Goal: Task Accomplishment & Management: Manage account settings

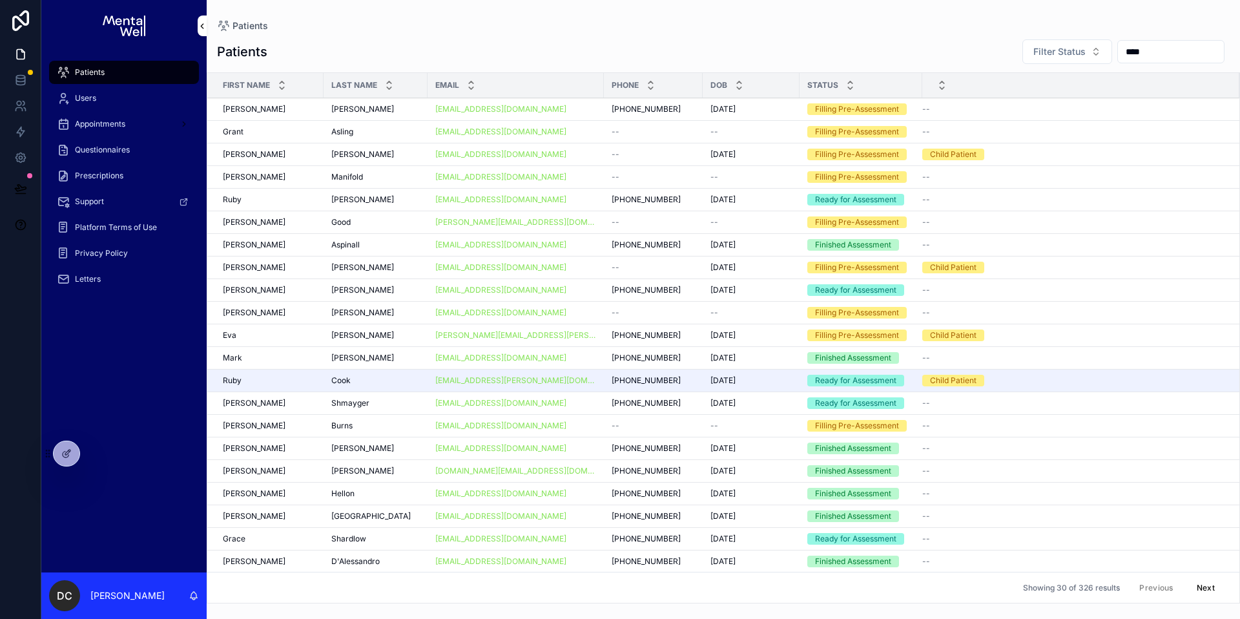
click at [96, 597] on p "[PERSON_NAME]" at bounding box center [127, 595] width 74 height 13
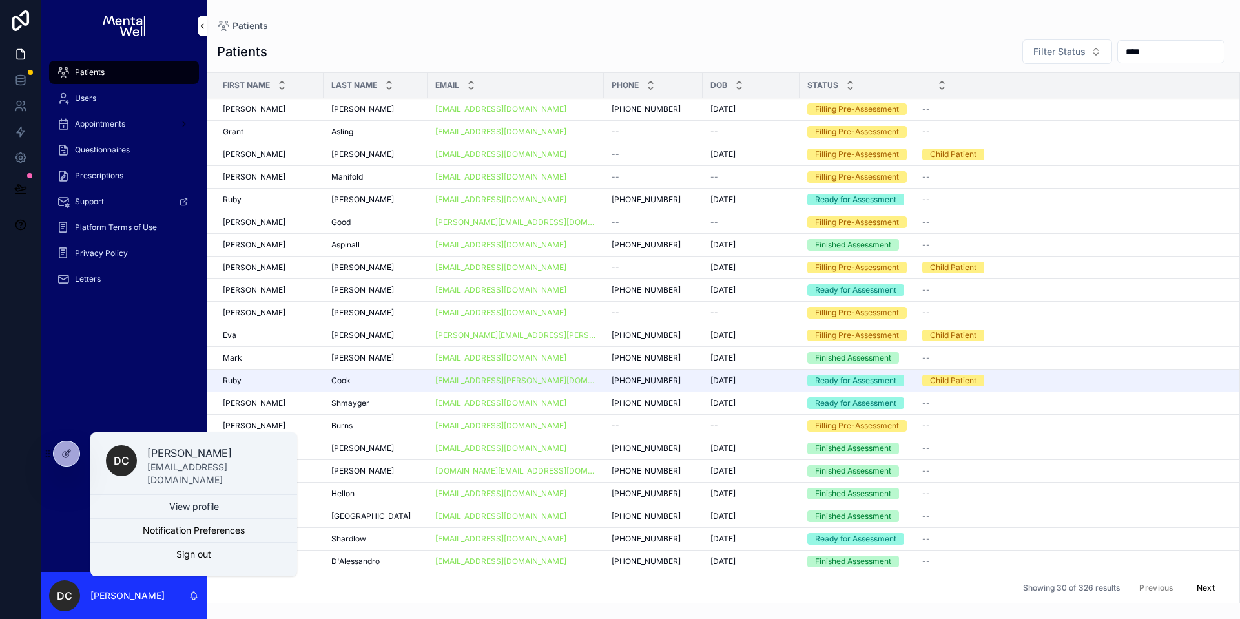
click at [155, 586] on div "DC [PERSON_NAME]" at bounding box center [123, 595] width 165 height 47
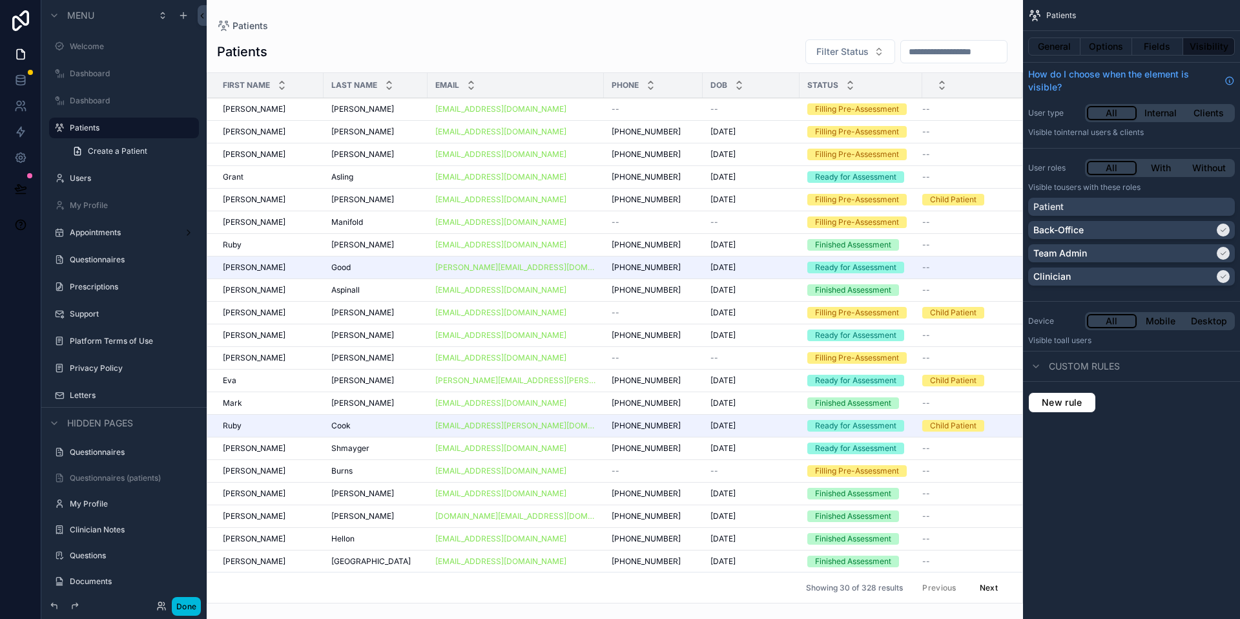
click at [198, 608] on button "Done" at bounding box center [186, 606] width 29 height 19
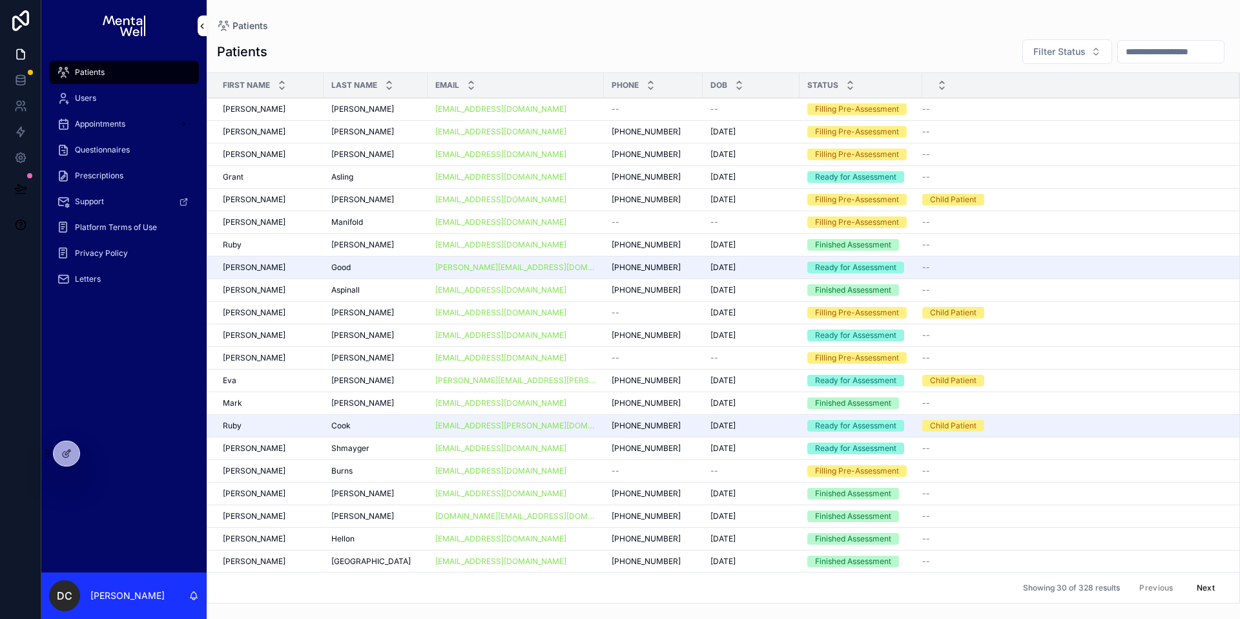
click at [109, 597] on p "[PERSON_NAME]" at bounding box center [127, 595] width 74 height 13
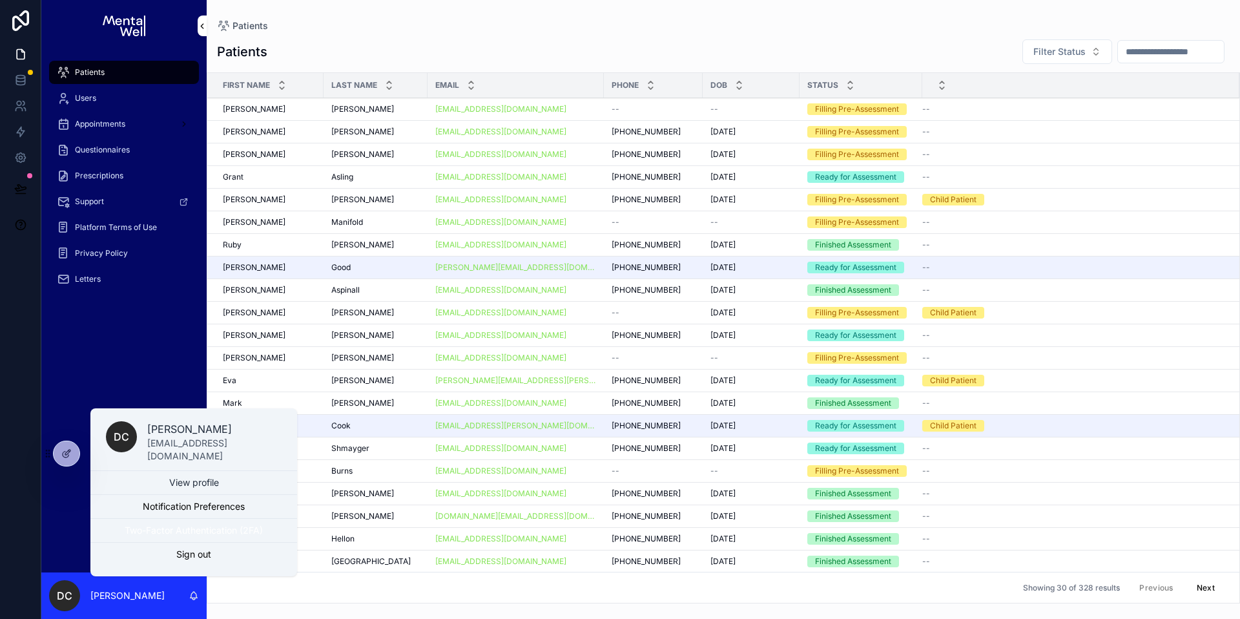
click at [166, 526] on button "Two-Factor Authentication (2FA)" at bounding box center [193, 530] width 207 height 23
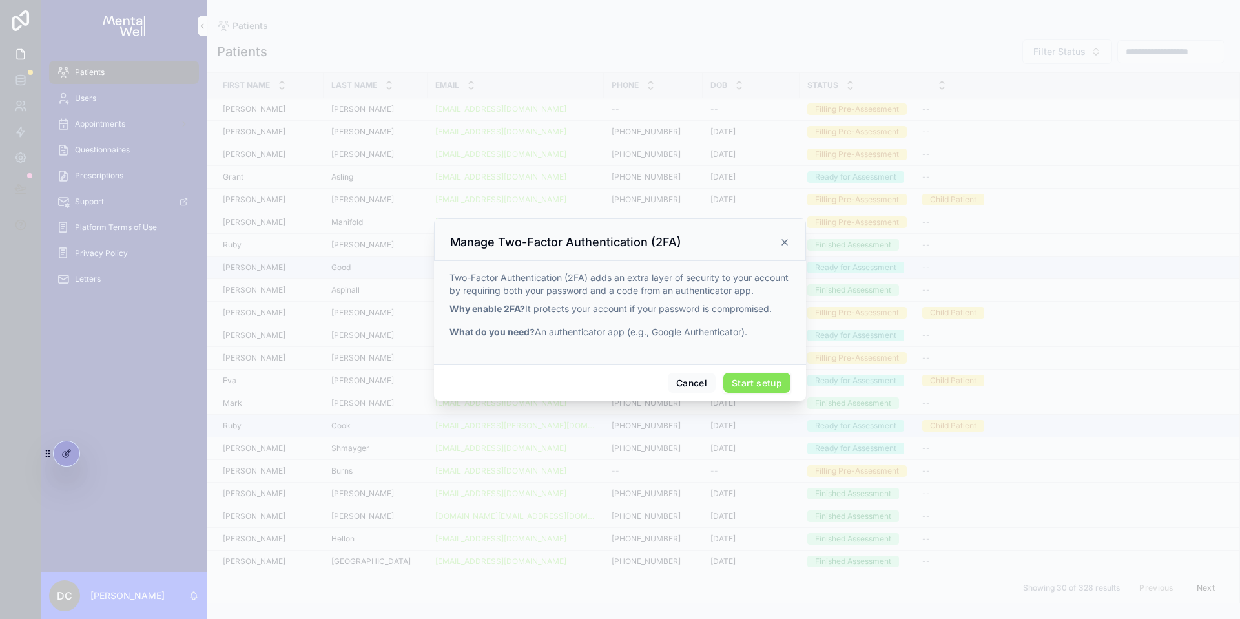
click at [760, 382] on button "Start setup" at bounding box center [756, 383] width 67 height 21
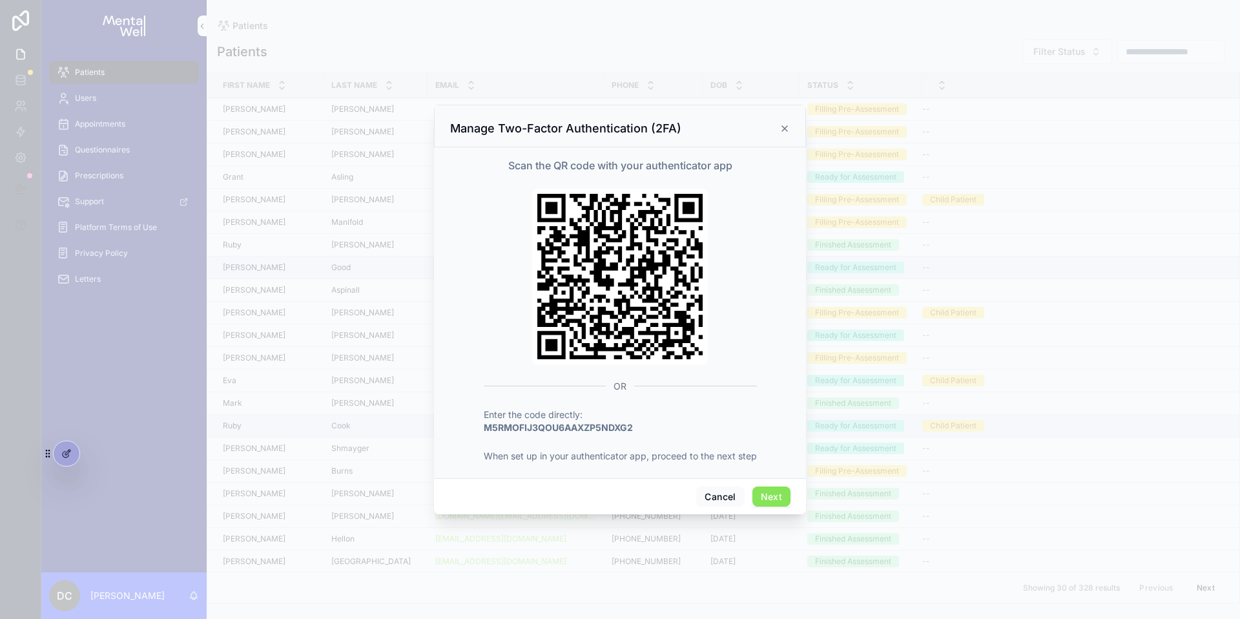
click at [776, 499] on button "Next" at bounding box center [771, 496] width 38 height 21
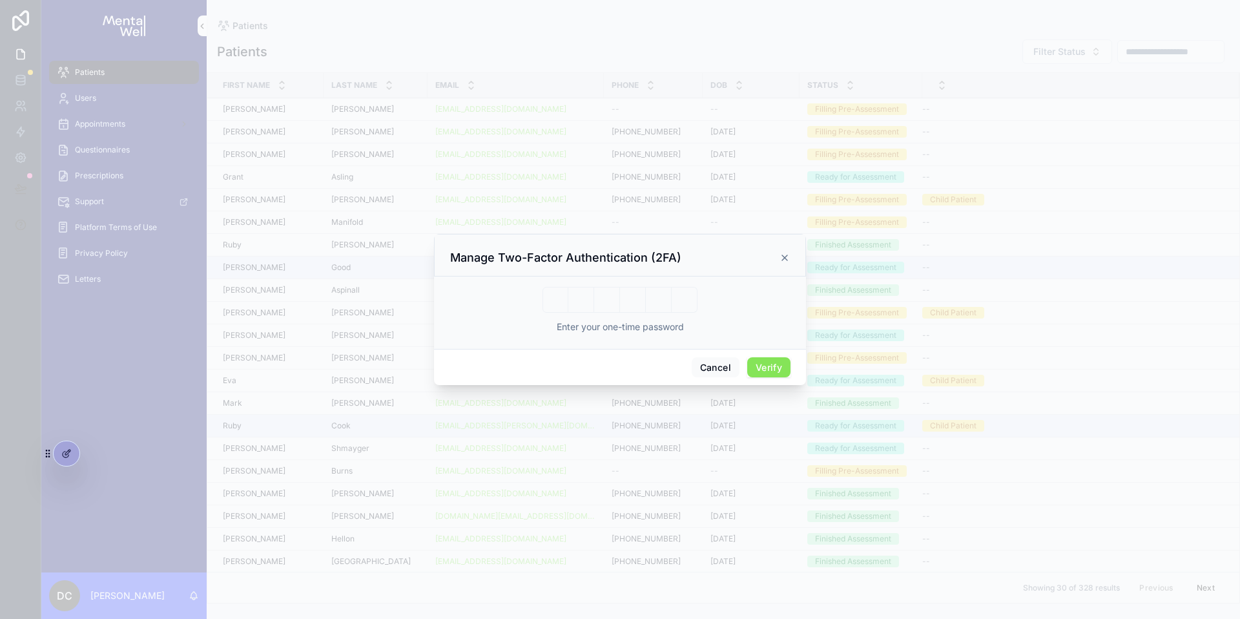
click at [767, 362] on button "Verify" at bounding box center [768, 367] width 43 height 21
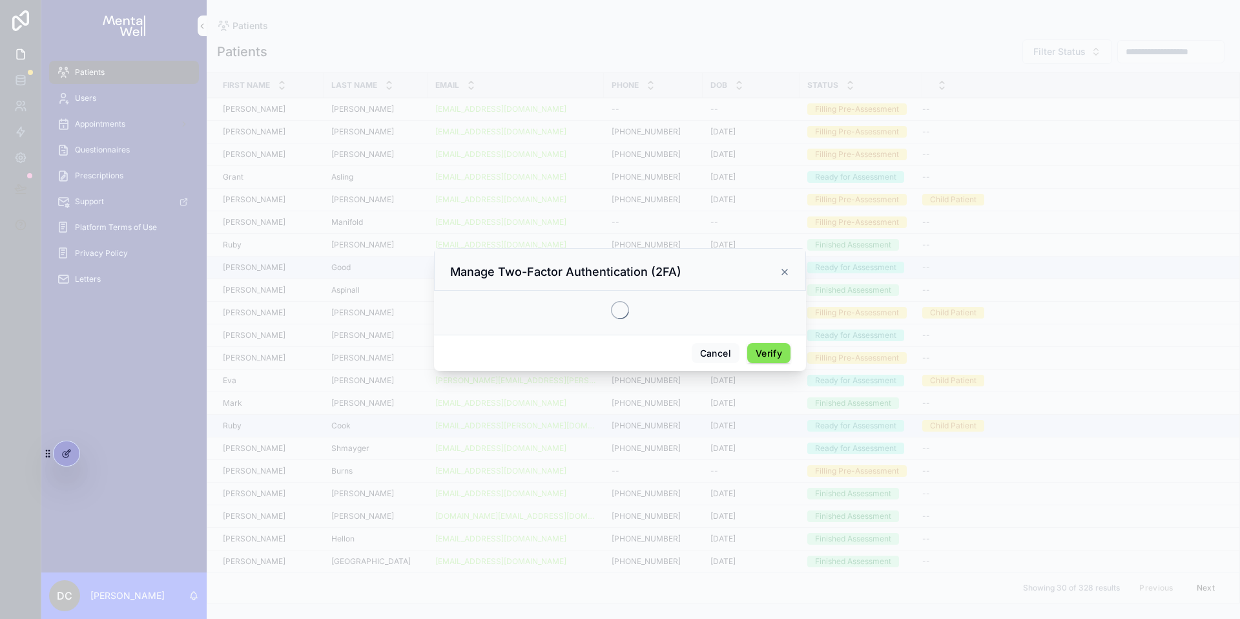
click at [785, 273] on icon "scrollable content" at bounding box center [785, 272] width 10 height 10
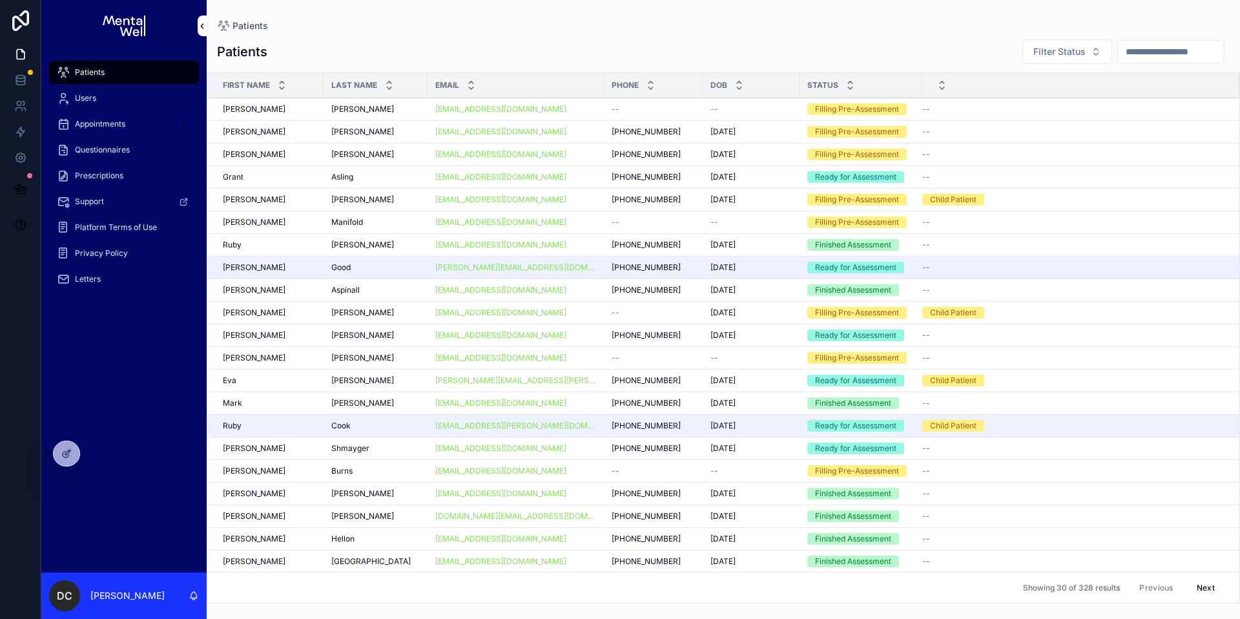
click at [67, 448] on icon at bounding box center [66, 453] width 10 height 10
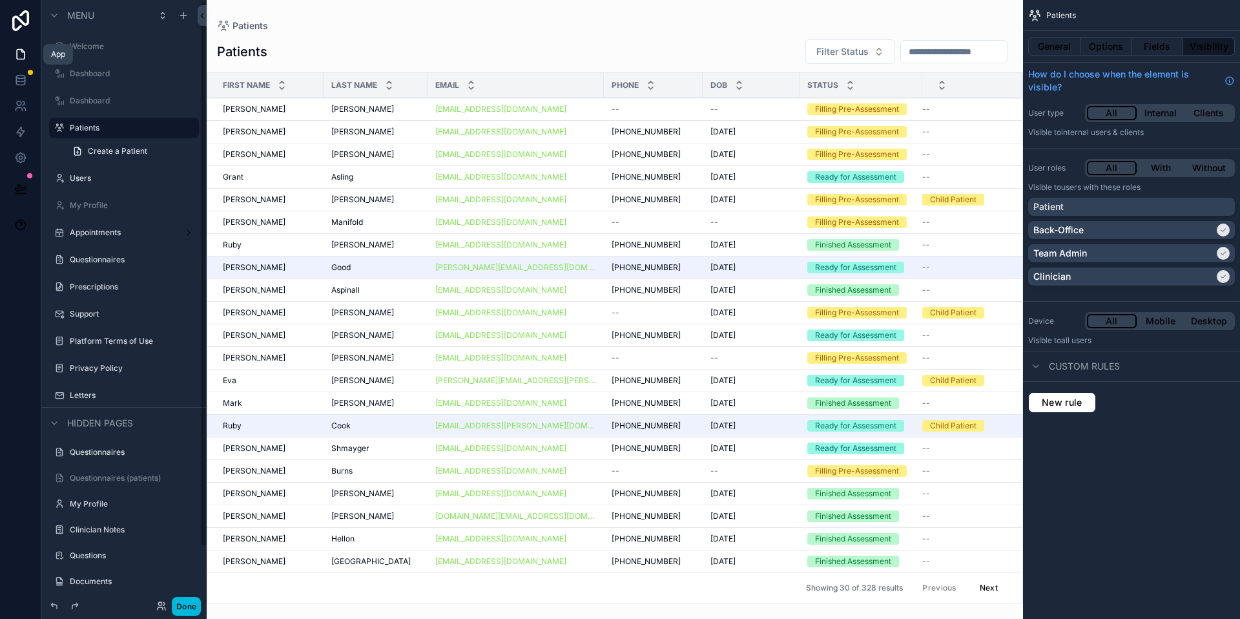
click at [25, 57] on icon at bounding box center [20, 54] width 13 height 13
click at [24, 22] on icon at bounding box center [21, 20] width 26 height 21
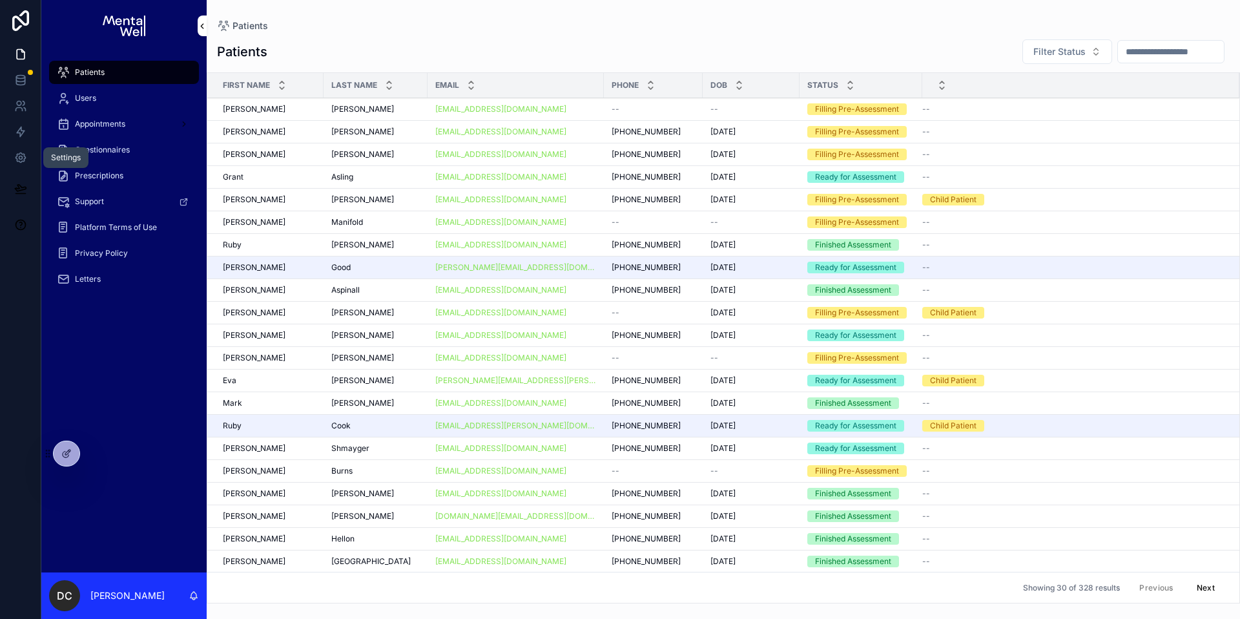
click at [17, 154] on icon at bounding box center [21, 158] width 10 height 10
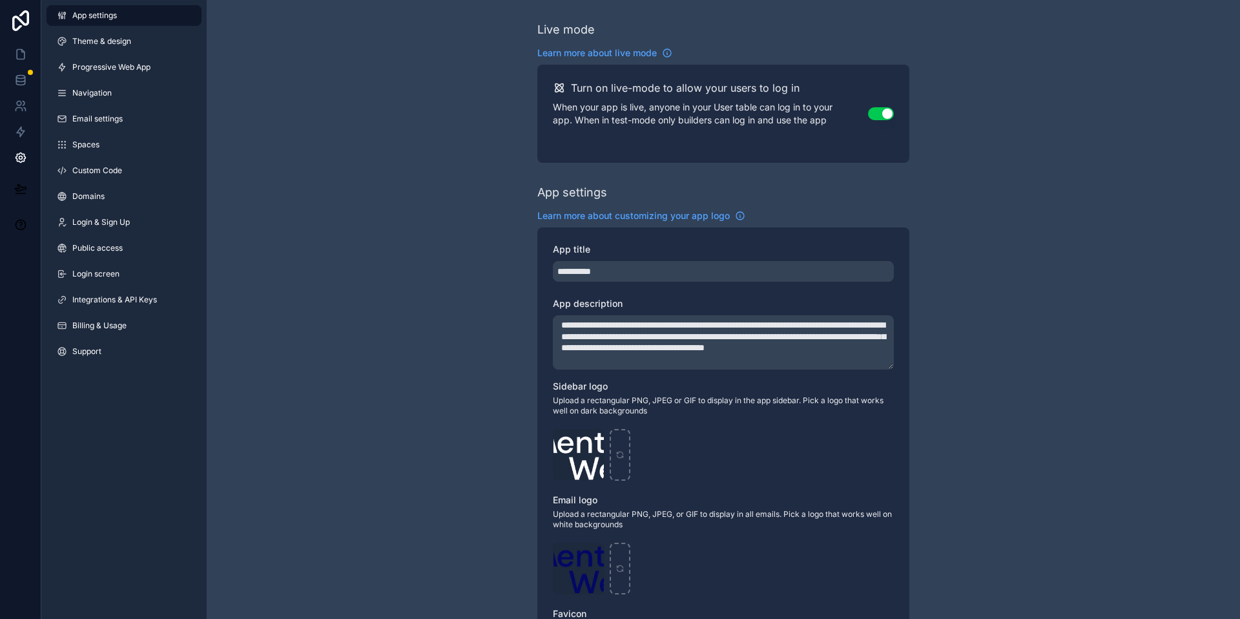
click at [134, 332] on link "Billing & Usage" at bounding box center [124, 325] width 155 height 21
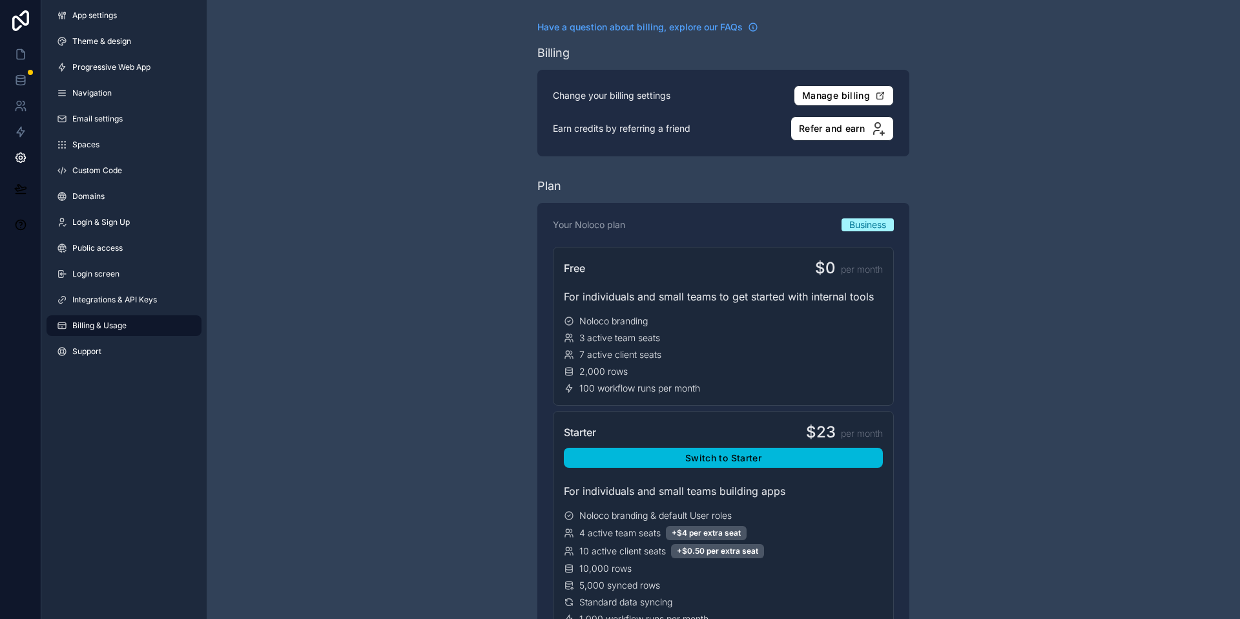
click at [138, 302] on span "Integrations & API Keys" at bounding box center [114, 300] width 85 height 10
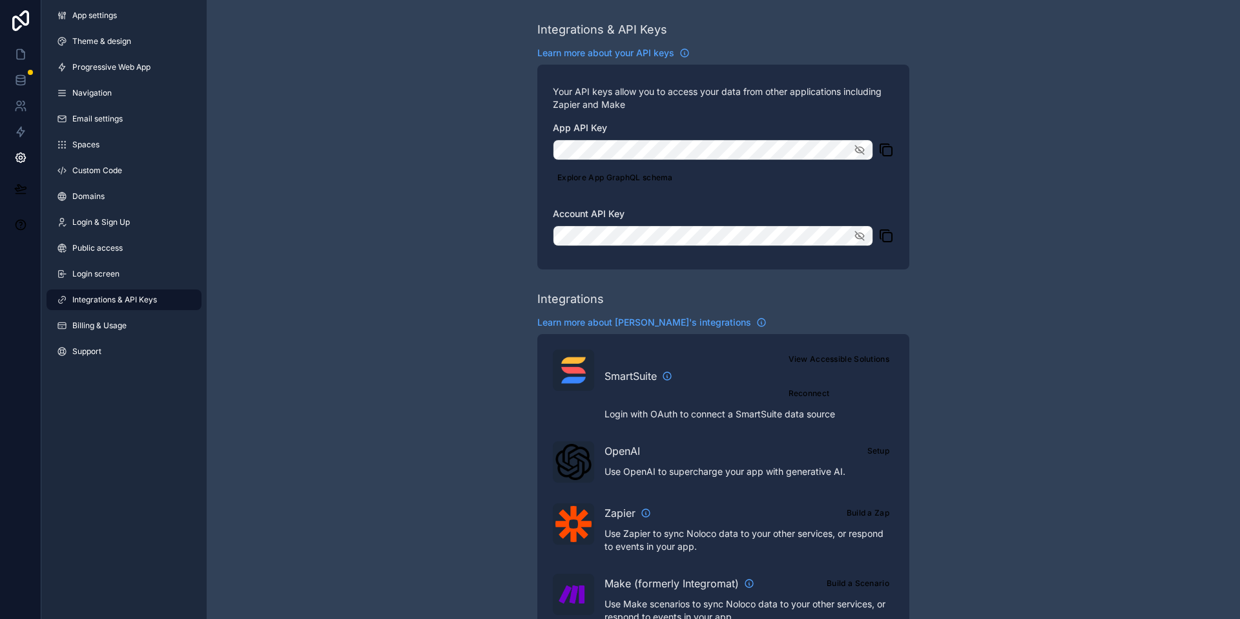
click at [124, 279] on link "Login screen" at bounding box center [124, 274] width 155 height 21
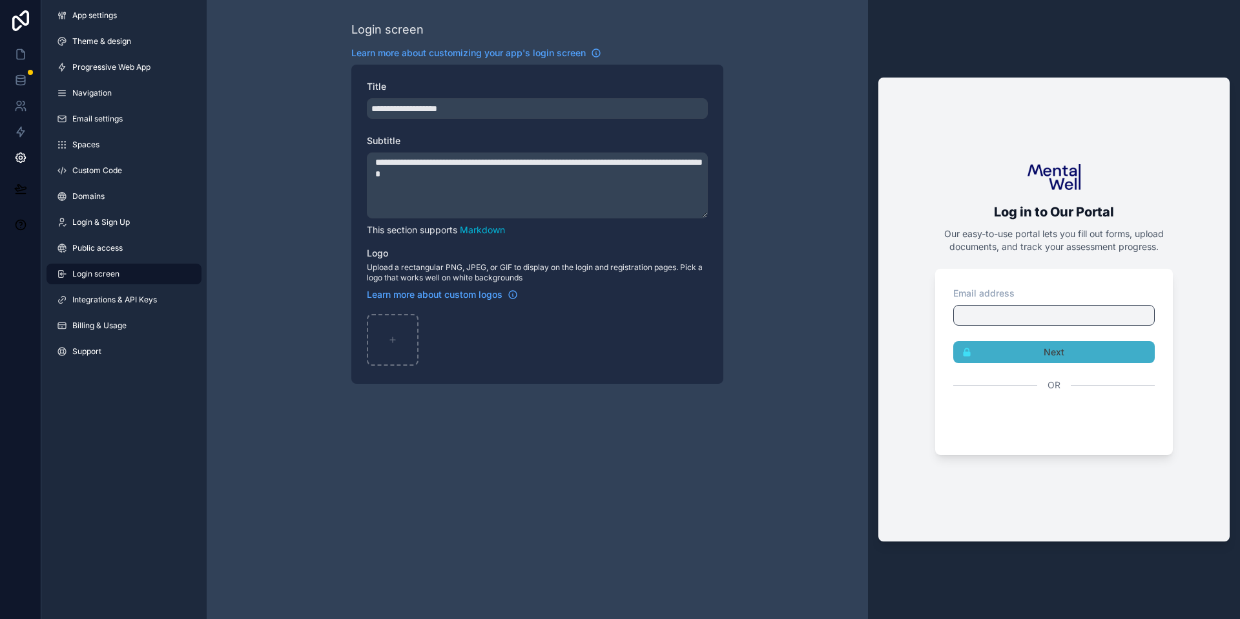
click at [121, 247] on span "Public access" at bounding box center [97, 248] width 50 height 10
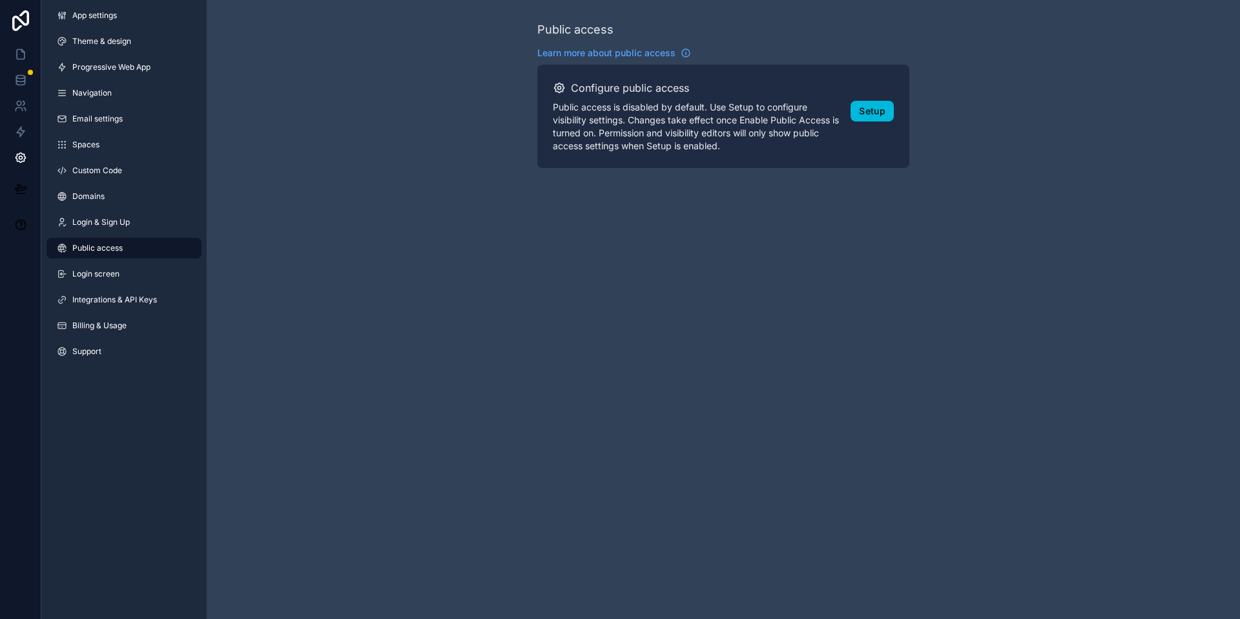
click at [145, 224] on link "Login & Sign Up" at bounding box center [124, 222] width 155 height 21
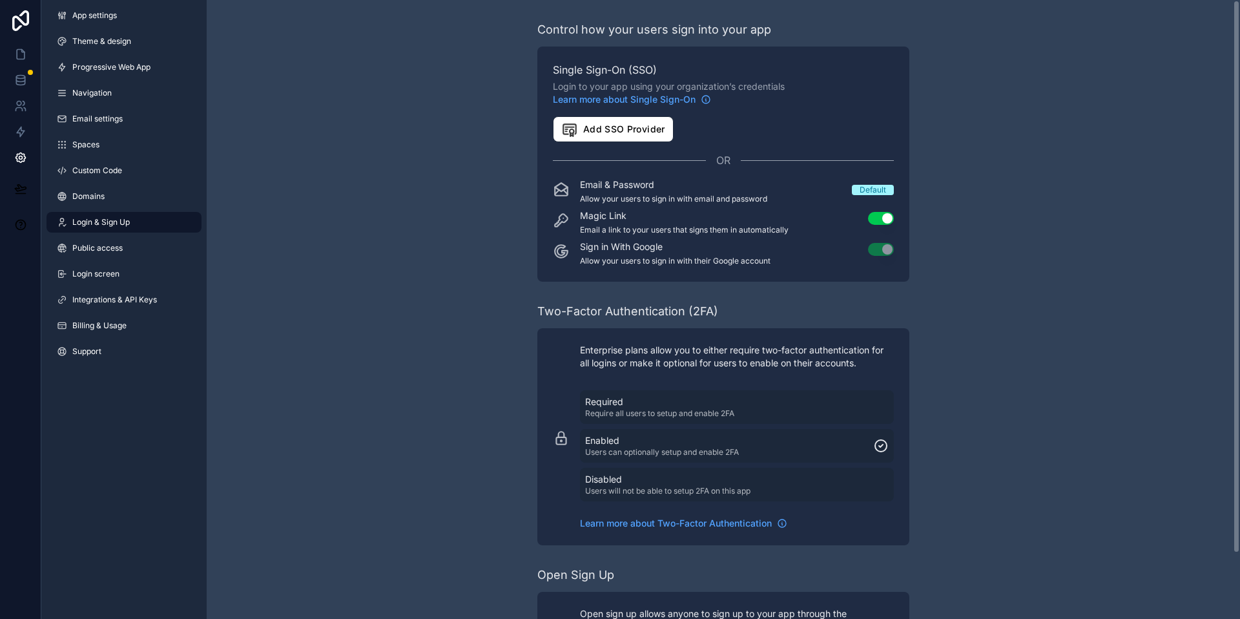
click at [298, 517] on div "Control how your users sign into your app Single Sign-On (SSO) Login to your ap…" at bounding box center [723, 346] width 1033 height 692
click at [20, 59] on icon at bounding box center [21, 55] width 8 height 10
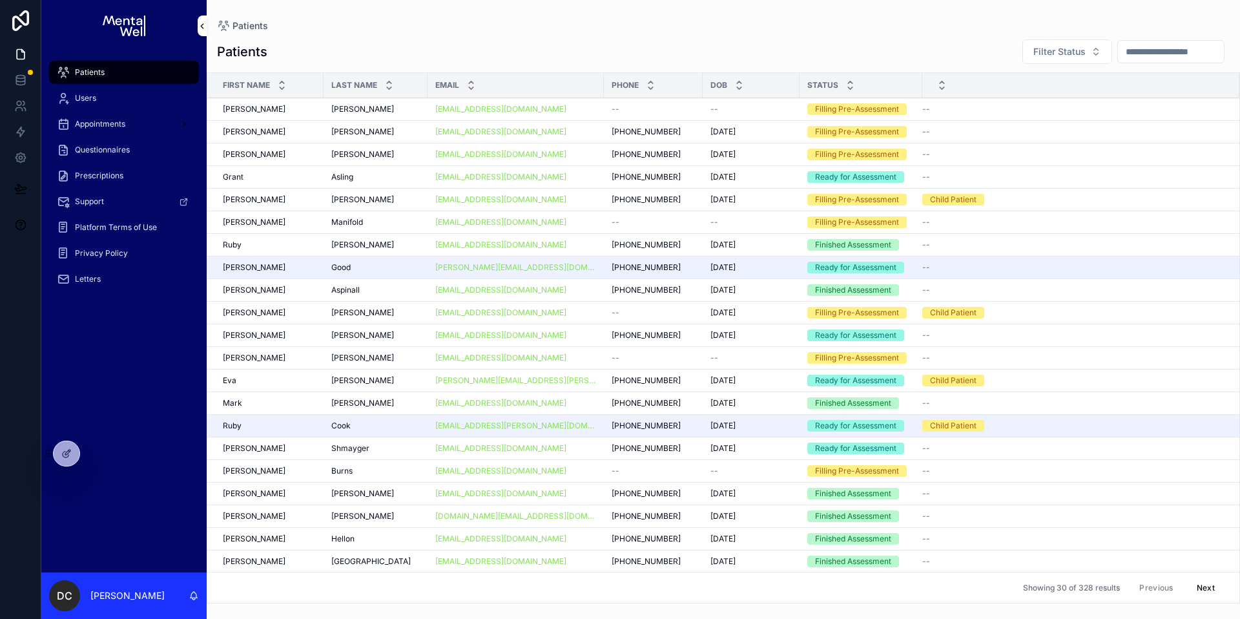
click at [129, 592] on p "[PERSON_NAME]" at bounding box center [127, 595] width 74 height 13
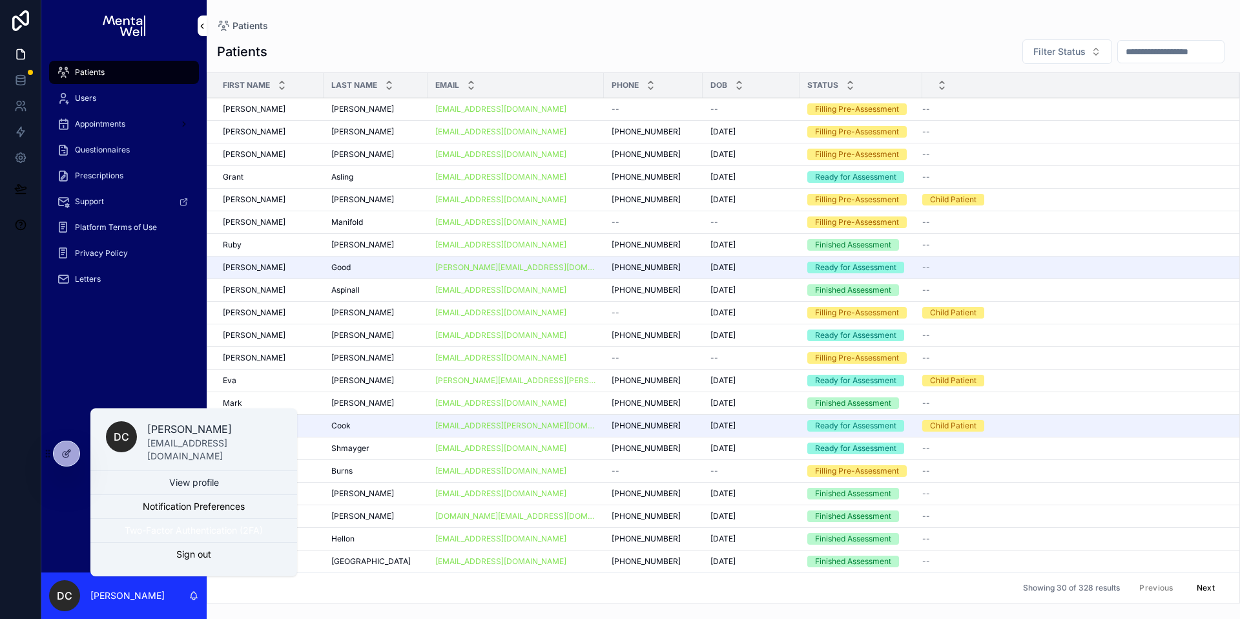
click at [163, 534] on button "Two-Factor Authentication (2FA)" at bounding box center [193, 530] width 207 height 23
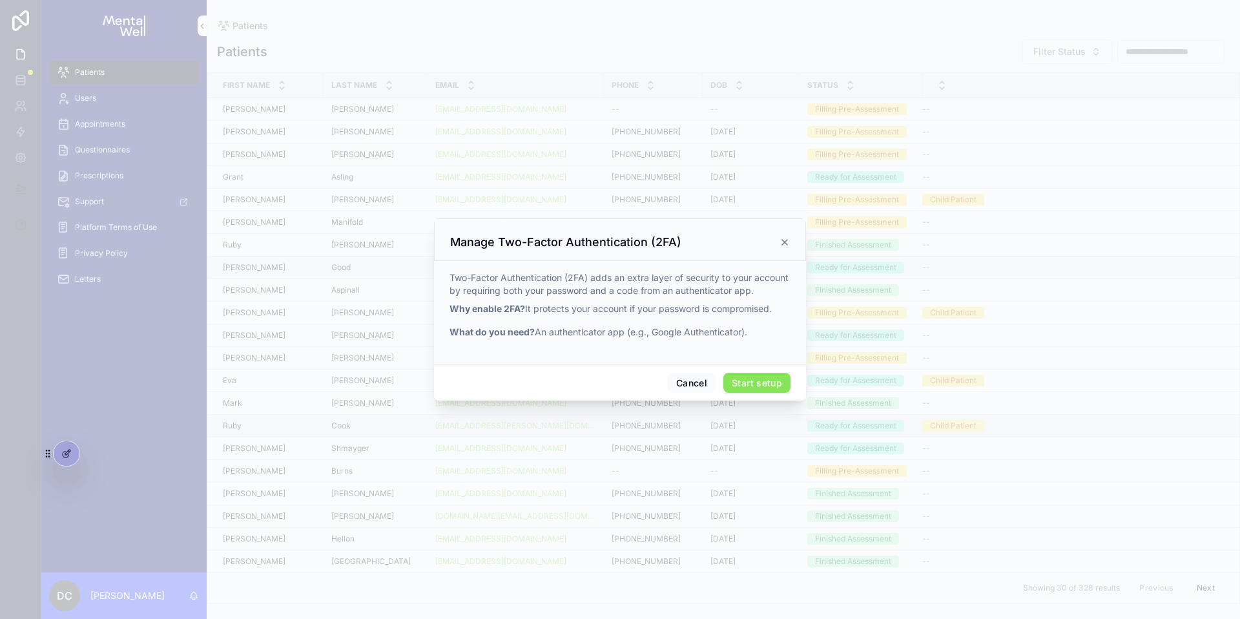
click at [758, 386] on button "Start setup" at bounding box center [756, 383] width 67 height 21
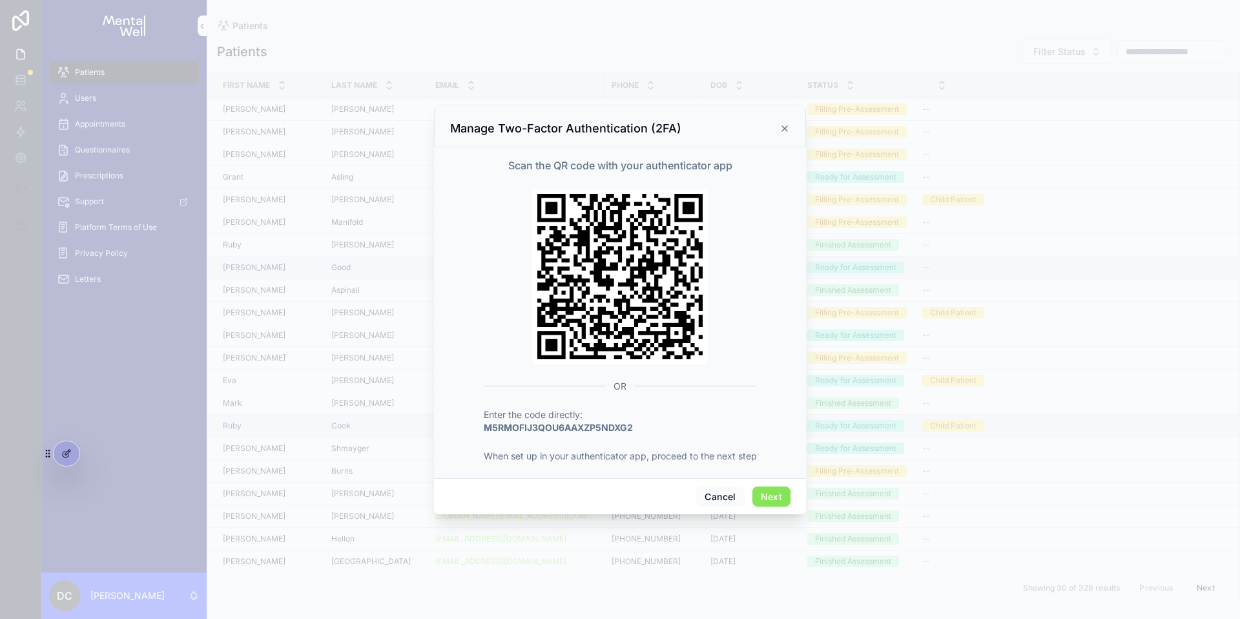
click at [764, 492] on button "Next" at bounding box center [771, 496] width 38 height 21
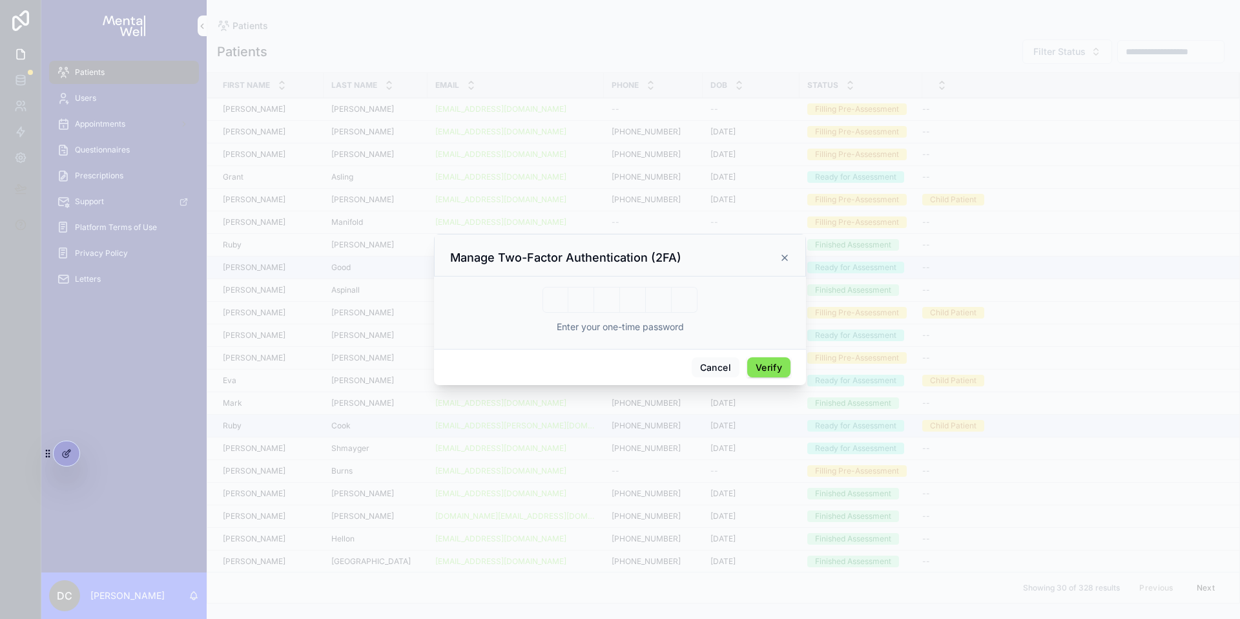
click at [552, 307] on input "scrollable content" at bounding box center [620, 300] width 155 height 26
drag, startPoint x: 552, startPoint y: 307, endPoint x: 772, endPoint y: 368, distance: 228.5
click at [772, 368] on div "Manage Two-Factor Authentication (2FA) 9 1 3 6 5 1 ****** Enter your one-time p…" at bounding box center [620, 310] width 372 height 152
type input "******"
click at [772, 368] on button "Verify" at bounding box center [768, 367] width 43 height 21
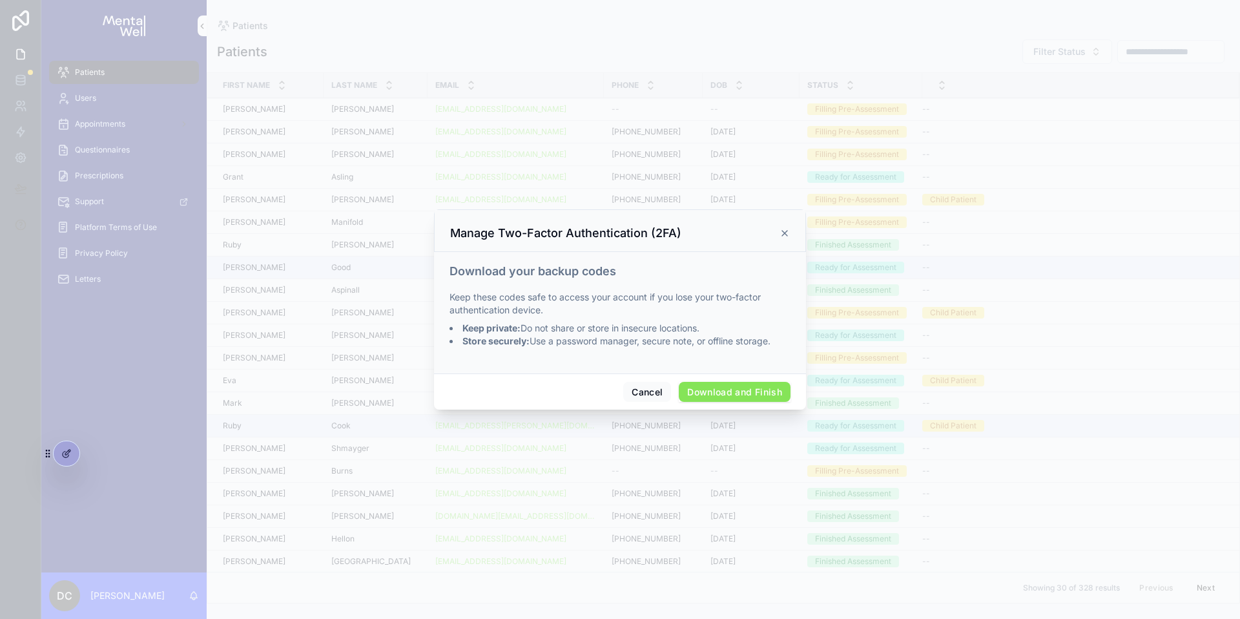
click at [721, 395] on button "Download and Finish" at bounding box center [735, 392] width 112 height 21
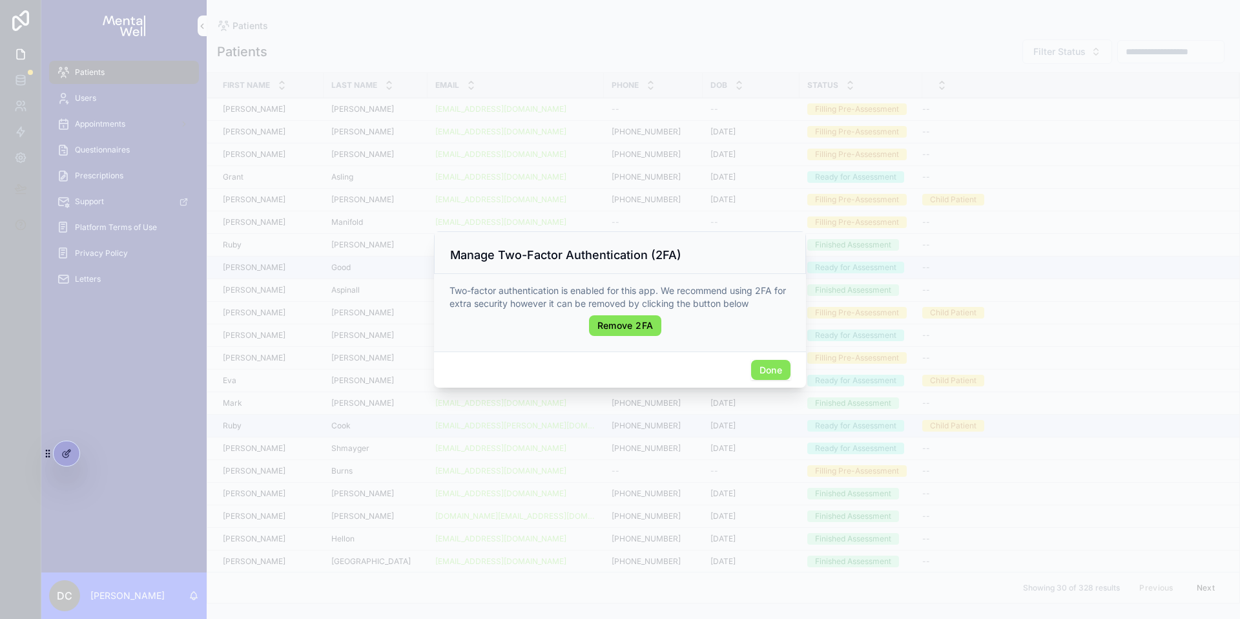
click at [780, 369] on button "Done" at bounding box center [770, 370] width 39 height 21
